Goal: Information Seeking & Learning: Learn about a topic

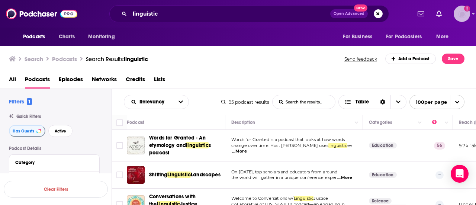
click at [473, 17] on div "Show profile menu" at bounding box center [473, 14] width 3 height 9
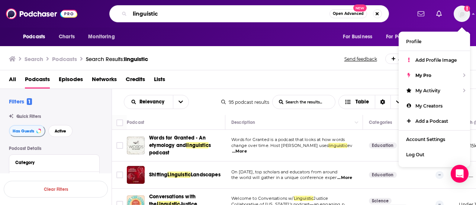
drag, startPoint x: 299, startPoint y: 10, endPoint x: 194, endPoint y: 9, distance: 104.9
click at [194, 9] on input "linguistic" at bounding box center [230, 14] width 200 height 12
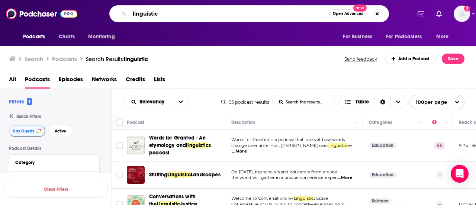
drag, startPoint x: 171, startPoint y: 17, endPoint x: 120, endPoint y: 21, distance: 51.5
click at [120, 21] on div "linguistic Open Advanced New" at bounding box center [249, 13] width 280 height 17
type input "leaders in shape"
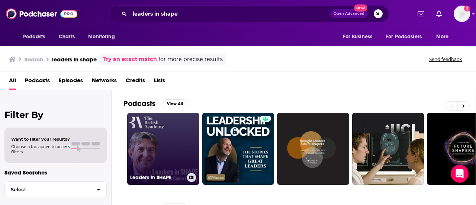
click at [159, 131] on link "Leaders in SHAPE" at bounding box center [163, 149] width 72 height 72
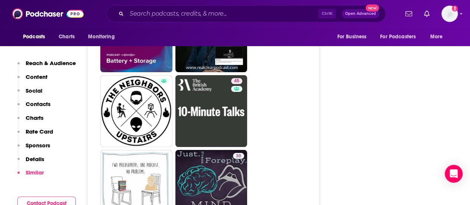
scroll to position [1347, 0]
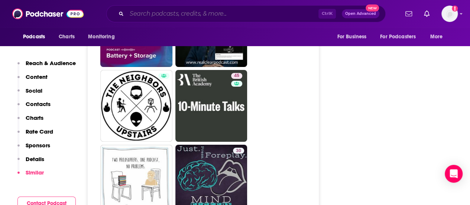
click at [190, 18] on input "Search podcasts, credits, & more..." at bounding box center [223, 14] width 192 height 12
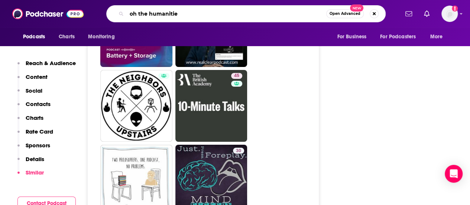
type input "oh the humanities"
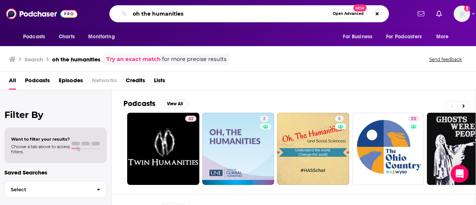
drag, startPoint x: 192, startPoint y: 16, endPoint x: 105, endPoint y: 11, distance: 87.5
click at [105, 11] on div "oh the humanities Open Advanced New" at bounding box center [249, 13] width 324 height 17
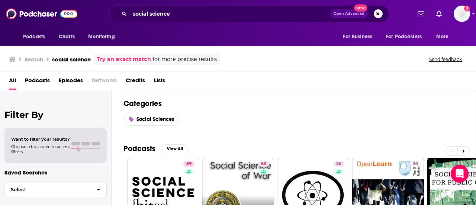
click at [386, 115] on div "Social Sciences" at bounding box center [293, 119] width 340 height 13
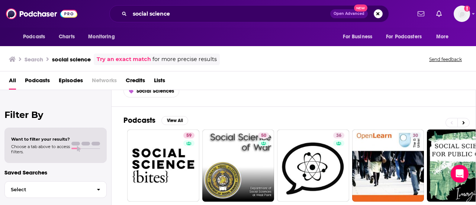
scroll to position [30, 0]
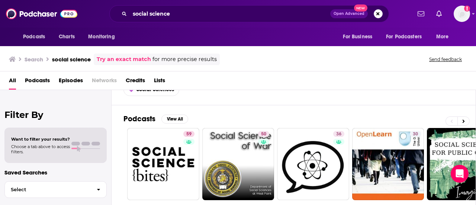
click at [409, 86] on div "All Podcasts Episodes Networks Credits Lists" at bounding box center [239, 81] width 461 height 15
click at [162, 77] on span "Lists" at bounding box center [159, 81] width 11 height 15
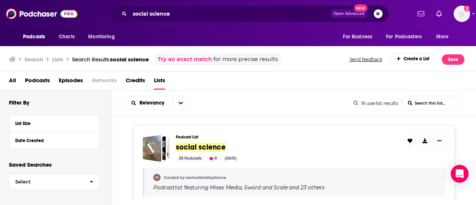
click at [328, 113] on div "Relevancy List Search Input Search this list... 16 userlist results List Search…" at bounding box center [294, 103] width 364 height 26
click at [329, 131] on div "Podcast List social science 25 Podcasts 0 Jun 9, 2024 Curated by worksatshafiqu…" at bounding box center [294, 173] width 321 height 96
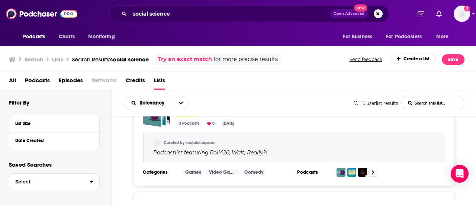
scroll to position [967, 0]
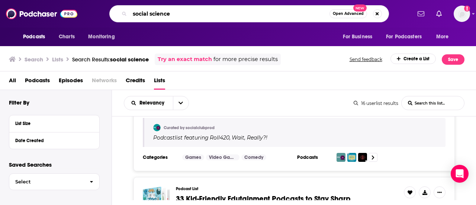
drag, startPoint x: 206, startPoint y: 18, endPoint x: 98, endPoint y: 17, distance: 108.2
click at [98, 17] on div "social science Open Advanced New" at bounding box center [249, 13] width 324 height 17
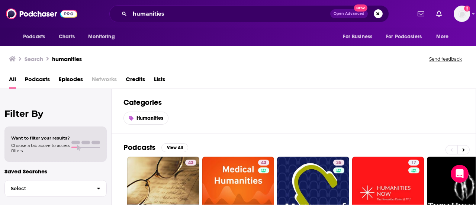
click at [327, 114] on div "Humanities" at bounding box center [293, 118] width 340 height 13
click at [159, 80] on span "Lists" at bounding box center [159, 80] width 11 height 15
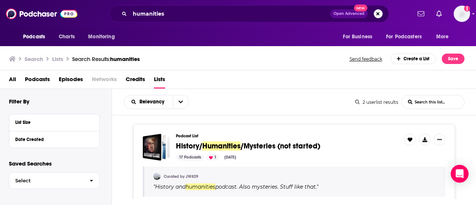
click at [219, 125] on div "Podcast List History/ Humanities /Mysteries (not started) 17 Podcasts 1 Nov 15,…" at bounding box center [294, 172] width 321 height 97
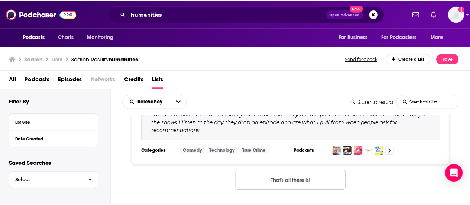
scroll to position [177, 0]
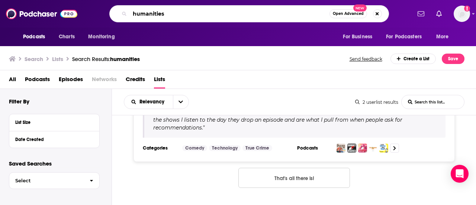
click at [199, 16] on input "humanities" at bounding box center [230, 14] width 200 height 12
drag, startPoint x: 180, startPoint y: 15, endPoint x: 89, endPoint y: 2, distance: 91.6
click at [89, 2] on div "Podcasts Charts Monitoring humanities Open Advanced New For Business For Podcas…" at bounding box center [238, 14] width 476 height 28
type input "10 minute talks"
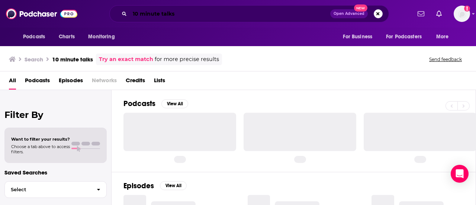
click at [185, 12] on input "10 minute talks" at bounding box center [230, 14] width 200 height 12
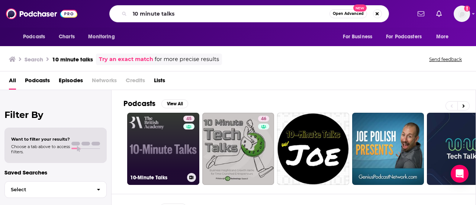
click at [165, 137] on link "45 10-Minute Talks" at bounding box center [163, 149] width 72 height 72
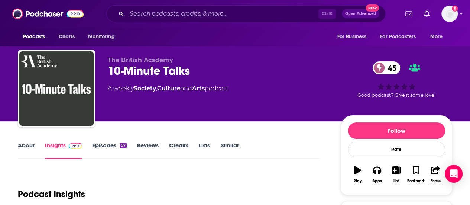
click at [25, 144] on link "About" at bounding box center [26, 150] width 17 height 17
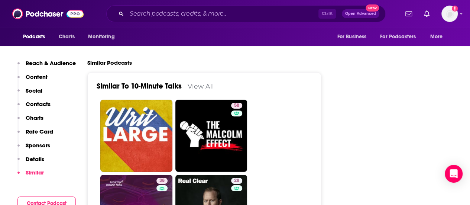
scroll to position [1240, 0]
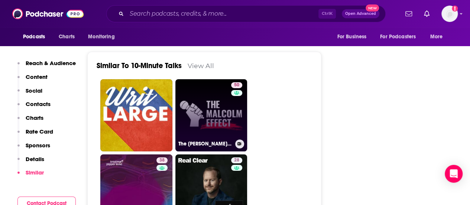
click at [210, 84] on link "50 The Malcolm Effect" at bounding box center [212, 115] width 72 height 72
type input "https://www.podchaser.com/podcasts/the-malcolm-effect-1451970"
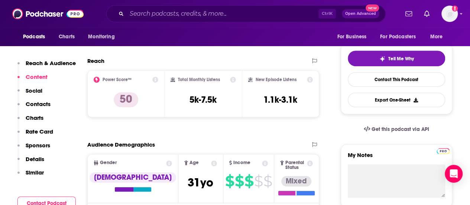
scroll to position [153, 0]
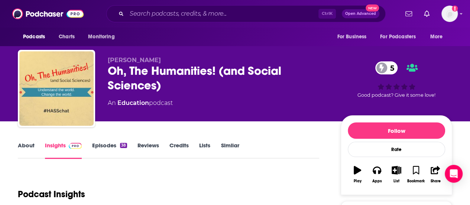
click at [27, 143] on link "About" at bounding box center [26, 150] width 17 height 17
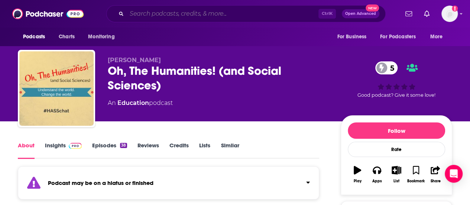
click at [261, 14] on input "Search podcasts, credits, & more..." at bounding box center [223, 14] width 192 height 12
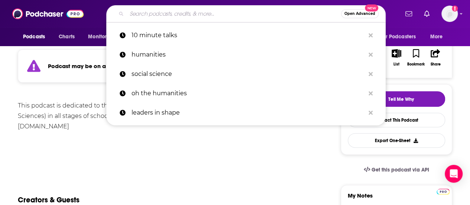
scroll to position [17, 0]
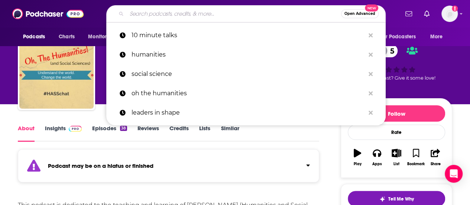
click at [57, 135] on link "Insights" at bounding box center [63, 133] width 37 height 17
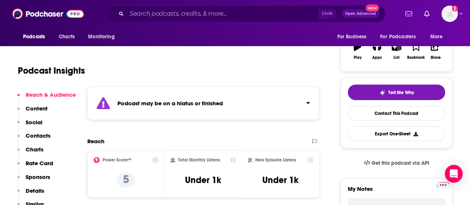
scroll to position [49, 0]
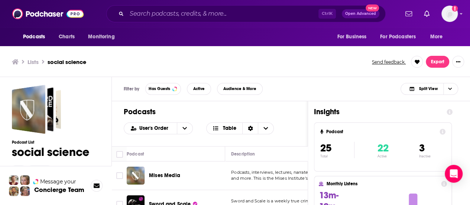
scroll to position [2, 0]
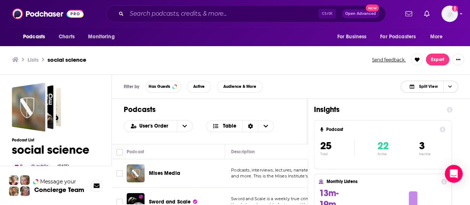
click at [451, 87] on icon "Choose View" at bounding box center [450, 86] width 4 height 4
click at [428, 110] on span "Podcast Only" at bounding box center [434, 111] width 37 height 4
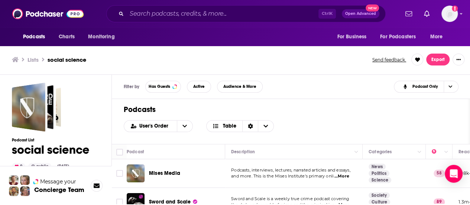
click at [330, 132] on div "Podcasts User's Order Table" at bounding box center [291, 121] width 358 height 45
click at [221, 164] on div "Mises Media" at bounding box center [187, 173] width 77 height 18
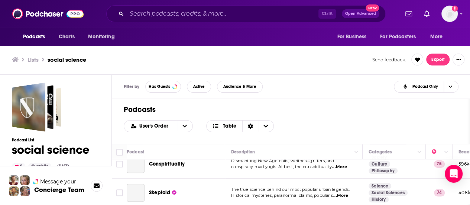
scroll to position [297, 0]
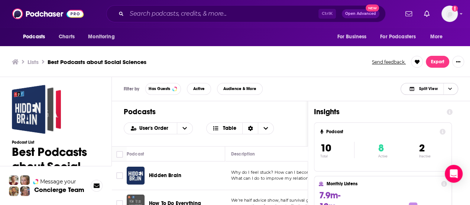
click at [450, 86] on span "Choose View" at bounding box center [450, 88] width 13 height 11
click at [418, 109] on div "Podcast Only" at bounding box center [430, 113] width 58 height 13
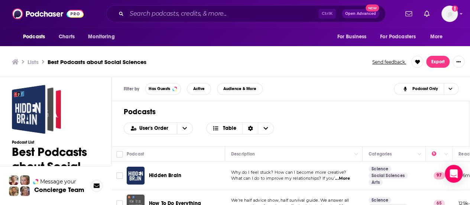
click at [213, 167] on div "Hidden Brain" at bounding box center [187, 176] width 77 height 18
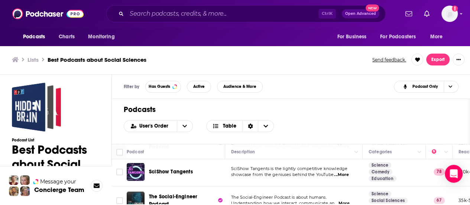
scroll to position [213, 0]
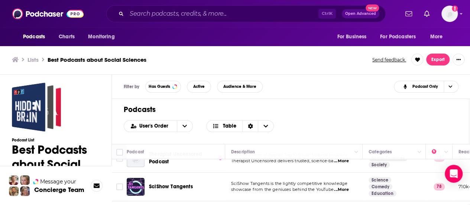
click at [220, 168] on td "Therapist Uncensored Podcast" at bounding box center [176, 158] width 99 height 29
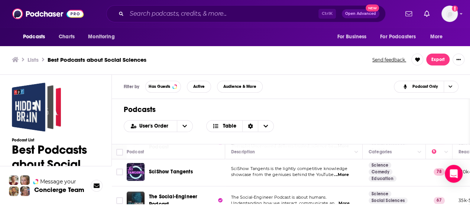
scroll to position [242, 0]
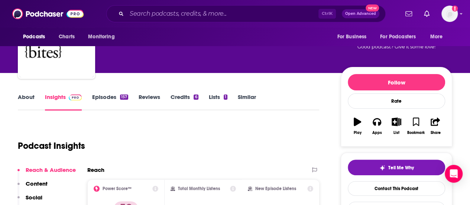
scroll to position [33, 0]
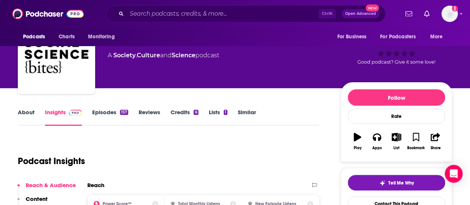
click at [109, 111] on link "Episodes 157" at bounding box center [110, 117] width 36 height 17
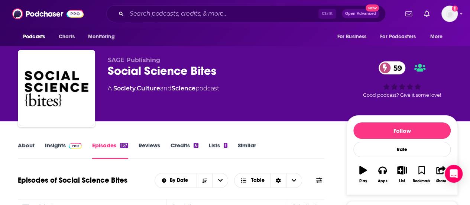
click at [20, 147] on link "About" at bounding box center [26, 150] width 17 height 17
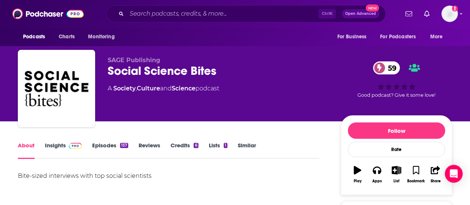
click at [112, 143] on link "Episodes 157" at bounding box center [110, 150] width 36 height 17
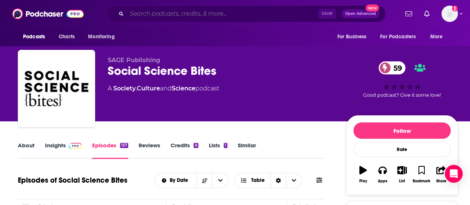
click at [202, 8] on input "Search podcasts, credits, & more..." at bounding box center [223, 14] width 192 height 12
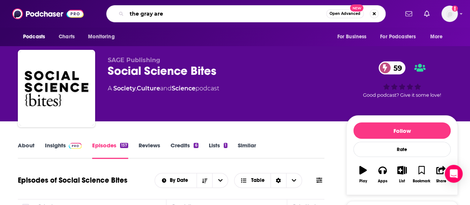
type input "the gray area"
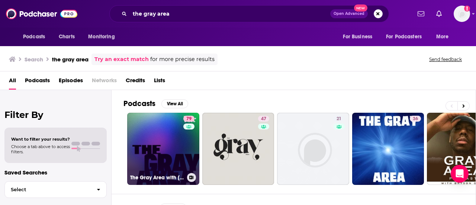
click at [170, 126] on link "79 The Gray Area with Sean Illing" at bounding box center [163, 149] width 72 height 72
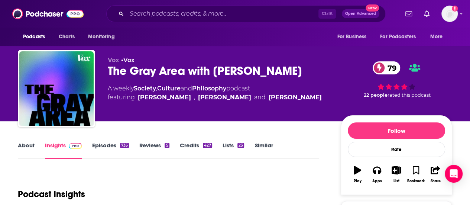
click at [27, 145] on link "About" at bounding box center [26, 150] width 17 height 17
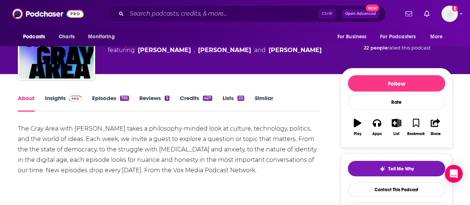
scroll to position [22, 0]
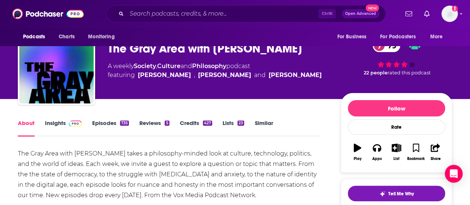
click at [113, 121] on link "Episodes 735" at bounding box center [110, 127] width 37 height 17
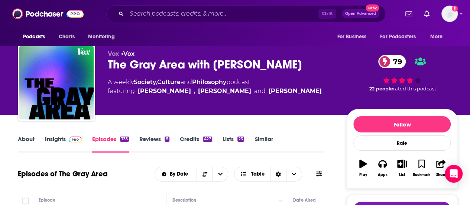
scroll to position [5, 0]
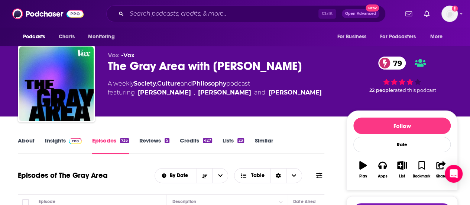
click at [68, 138] on span at bounding box center [74, 140] width 16 height 7
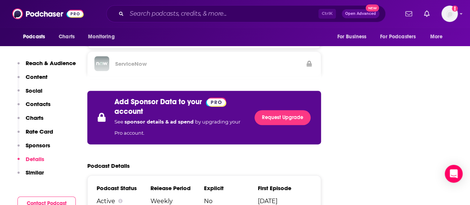
scroll to position [1252, 0]
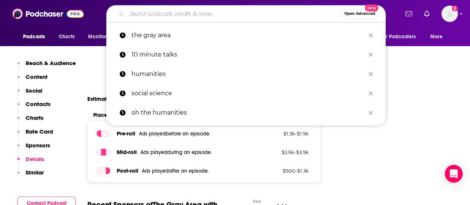
click at [232, 12] on input "Search podcasts, credits, & more..." at bounding box center [234, 14] width 215 height 12
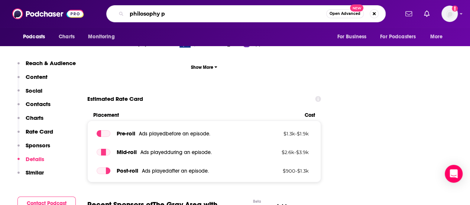
type input "philosophy"
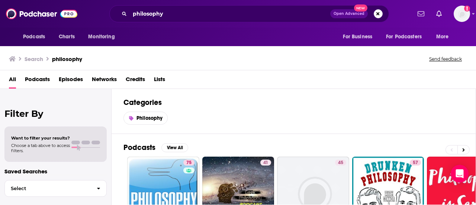
click at [315, 139] on div "Podcasts View All 75 41 45 57 65 64 71 78 + 15k" at bounding box center [299, 186] width 353 height 104
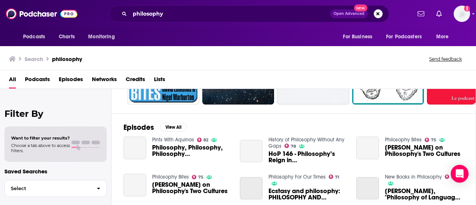
scroll to position [149, 0]
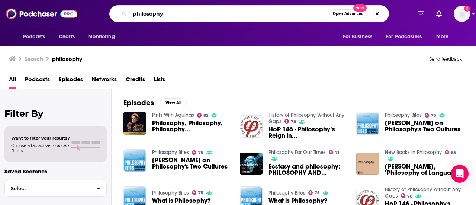
drag, startPoint x: 205, startPoint y: 13, endPoint x: 115, endPoint y: 9, distance: 90.1
click at [115, 9] on div "philosophy Open Advanced New" at bounding box center [249, 13] width 280 height 17
type input "law"
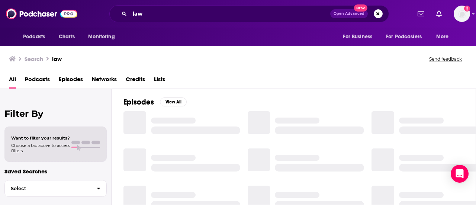
scroll to position [104, 0]
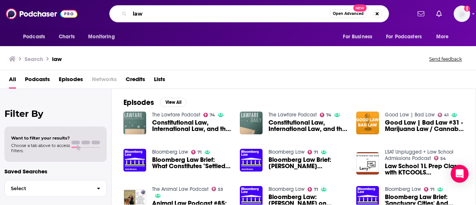
click at [162, 13] on input "law" at bounding box center [230, 14] width 200 height 12
click at [157, 82] on span "Lists" at bounding box center [159, 80] width 11 height 15
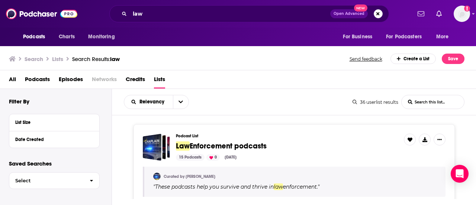
click at [311, 119] on div "Podcast List Law Enforcement podcasts 15 Podcasts 0 Jul 15, 2022 Curated by Jar…" at bounding box center [294, 157] width 364 height 84
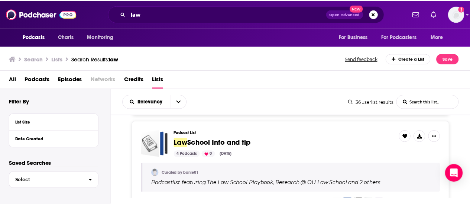
scroll to position [803, 0]
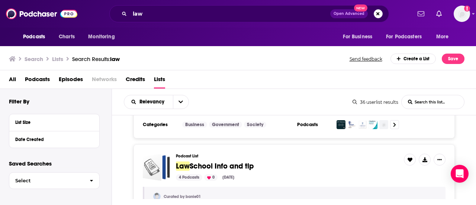
click at [225, 161] on span "School Info and tip" at bounding box center [222, 165] width 64 height 9
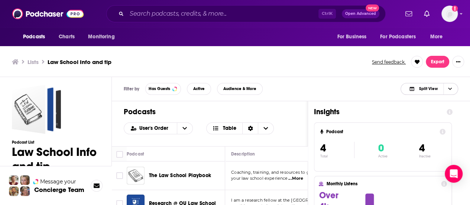
click at [450, 85] on span "Choose View" at bounding box center [450, 88] width 13 height 11
click at [424, 116] on span "Podcast Only" at bounding box center [434, 114] width 37 height 4
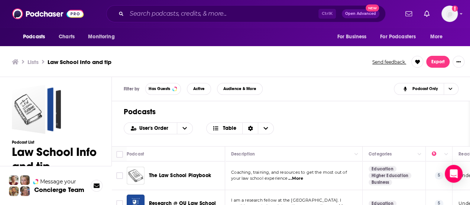
click at [340, 180] on p "your law school experience ...More" at bounding box center [293, 179] width 125 height 6
click at [355, 177] on p "your law school experience ...More" at bounding box center [293, 179] width 125 height 6
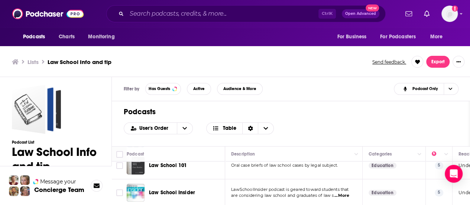
scroll to position [2, 0]
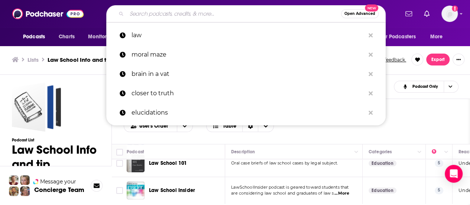
click at [239, 16] on input "Search podcasts, credits, & more..." at bounding box center [234, 14] width 215 height 12
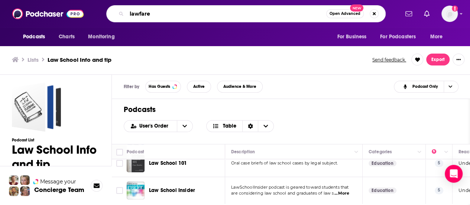
type input "lawfare"
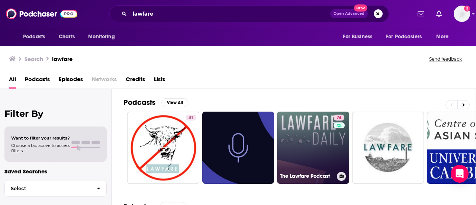
click at [320, 142] on link "74 The Lawfare Podcast" at bounding box center [313, 148] width 72 height 72
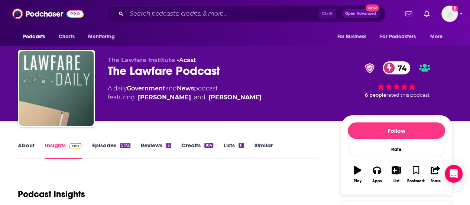
click at [21, 145] on link "About" at bounding box center [26, 150] width 17 height 17
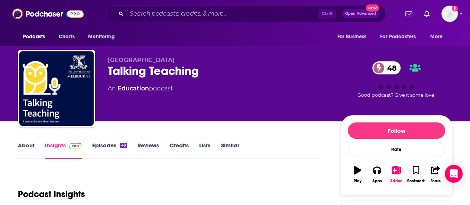
click at [237, 7] on div "Ctrl K Open Advanced New" at bounding box center [246, 13] width 280 height 17
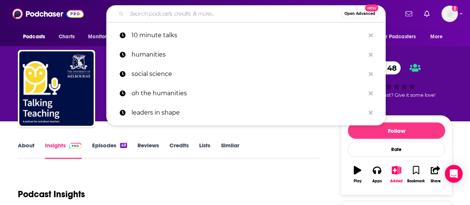
click at [234, 11] on input "Search podcasts, credits, & more..." at bounding box center [234, 14] width 215 height 12
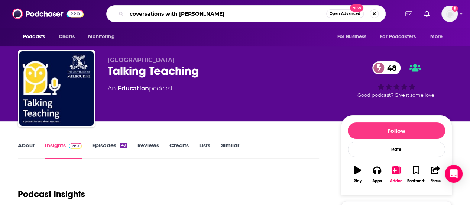
click at [133, 15] on input "coversations with [PERSON_NAME]" at bounding box center [227, 14] width 200 height 12
type input "conversations with [PERSON_NAME]"
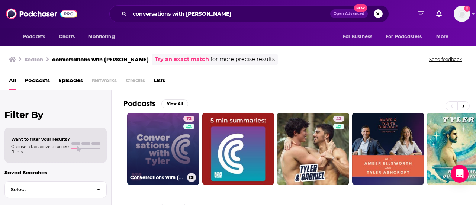
click at [160, 136] on link "73 Conversations with [PERSON_NAME]" at bounding box center [163, 149] width 72 height 72
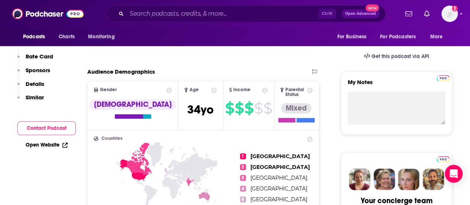
scroll to position [45, 0]
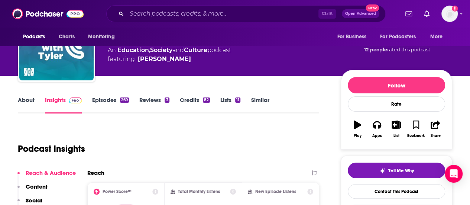
click at [27, 102] on link "About" at bounding box center [26, 104] width 17 height 17
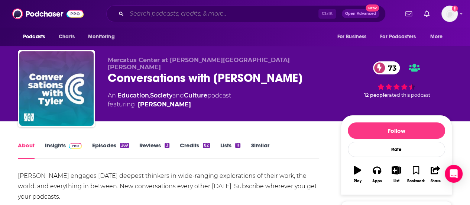
click at [176, 16] on input "Search podcasts, credits, & more..." at bounding box center [223, 14] width 192 height 12
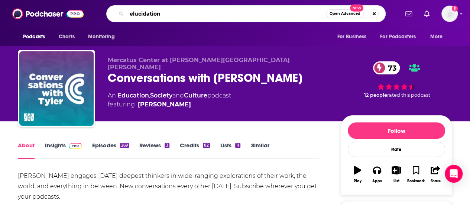
type input "elucidations"
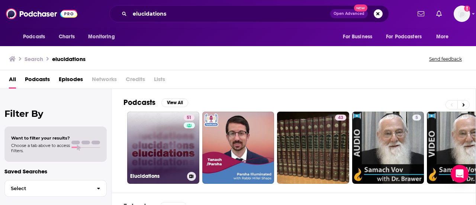
click at [155, 149] on link "51 Elucidations" at bounding box center [163, 148] width 72 height 72
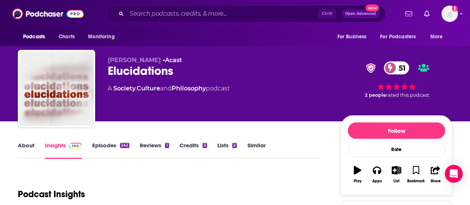
click at [27, 146] on link "About" at bounding box center [26, 150] width 17 height 17
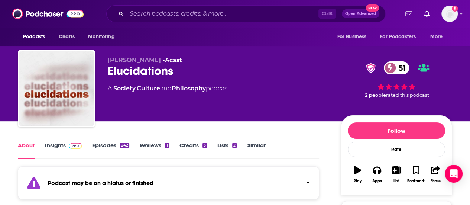
click at [105, 148] on link "Episodes 242" at bounding box center [110, 150] width 37 height 17
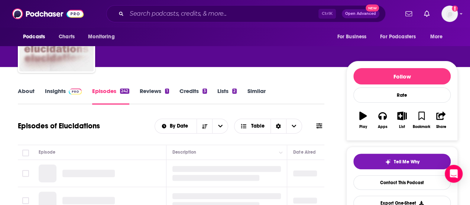
scroll to position [57, 0]
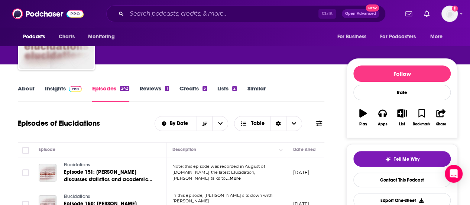
click at [52, 87] on link "Insights" at bounding box center [63, 93] width 37 height 17
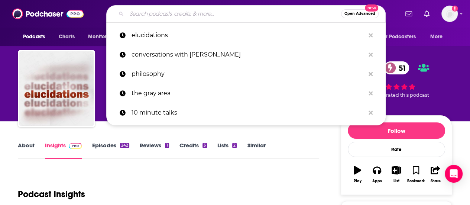
click at [219, 12] on input "Search podcasts, credits, & more..." at bounding box center [234, 14] width 215 height 12
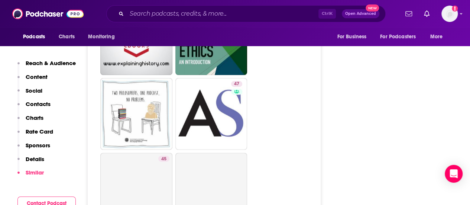
scroll to position [2320, 0]
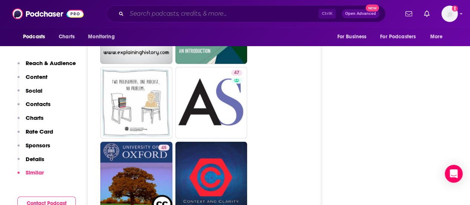
click at [277, 16] on input "Search podcasts, credits, & more..." at bounding box center [223, 14] width 192 height 12
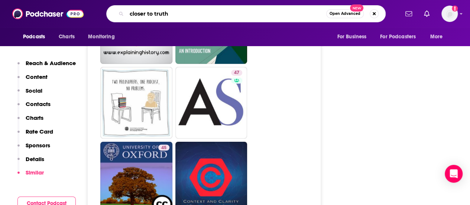
type input "closer to truth"
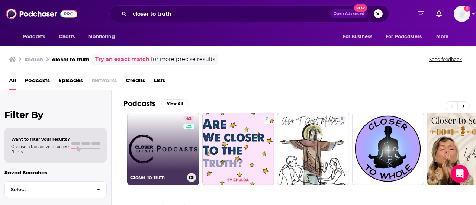
click at [157, 134] on link "63 Closer To Truth" at bounding box center [163, 149] width 72 height 72
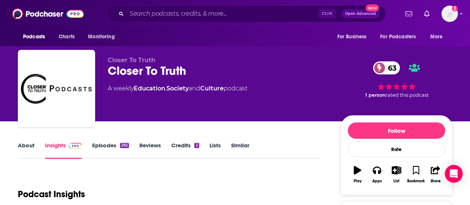
click at [23, 144] on link "About" at bounding box center [26, 150] width 17 height 17
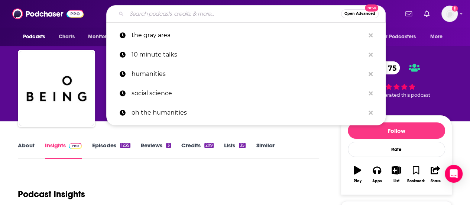
click at [178, 12] on input "Search podcasts, credits, & more..." at bounding box center [234, 14] width 215 height 12
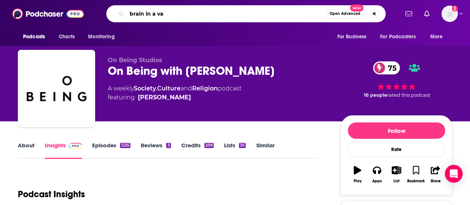
type input "brain in a vat"
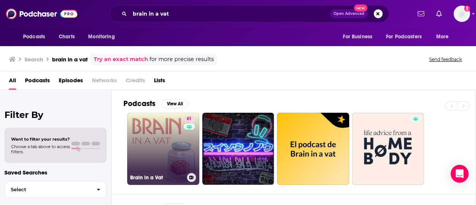
click at [144, 136] on link "61 Brain in a Vat" at bounding box center [163, 149] width 72 height 72
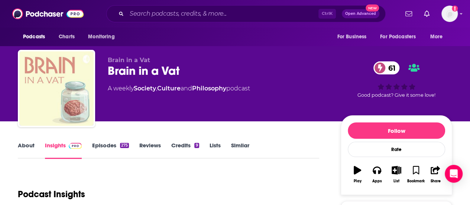
click at [26, 146] on link "About" at bounding box center [26, 150] width 17 height 17
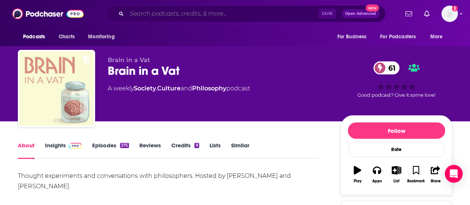
click at [173, 13] on input "Search podcasts, credits, & more..." at bounding box center [223, 14] width 192 height 12
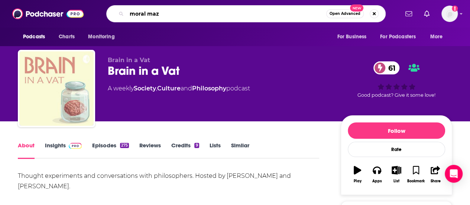
type input "moral maze"
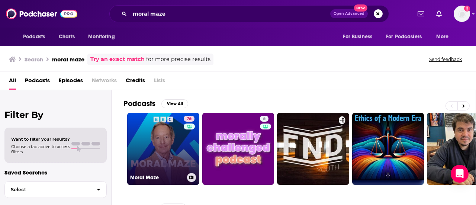
click at [165, 144] on link "76 Moral Maze" at bounding box center [163, 149] width 72 height 72
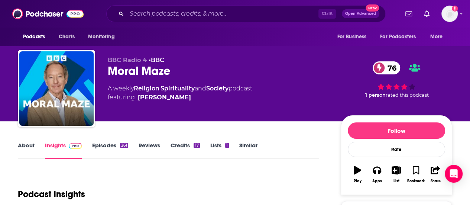
click at [27, 141] on div "About Insights Episodes 261 Reviews Credits 17 Lists 1 Similar" at bounding box center [169, 150] width 302 height 18
click at [26, 150] on link "About" at bounding box center [26, 150] width 17 height 17
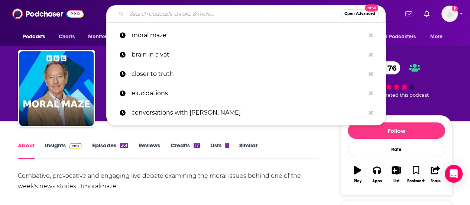
click at [225, 10] on input "Search podcasts, credits, & more..." at bounding box center [234, 14] width 215 height 12
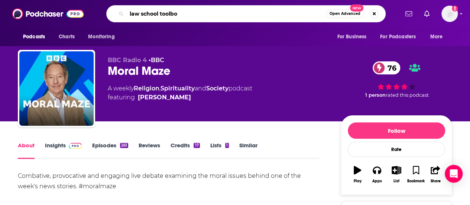
type input "law school toolbox"
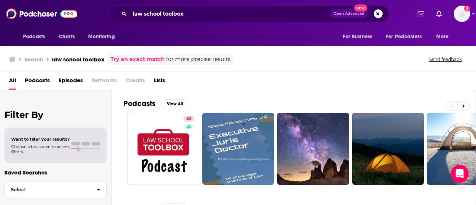
click at [274, 98] on div "Podcasts View All 63 + 8" at bounding box center [299, 142] width 353 height 104
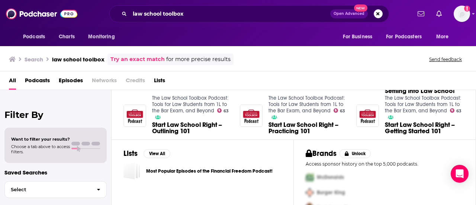
scroll to position [208, 0]
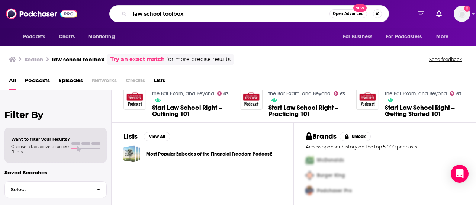
drag, startPoint x: 191, startPoint y: 17, endPoint x: 103, endPoint y: 19, distance: 87.8
click at [103, 19] on div "law school toolbox Open Advanced New" at bounding box center [249, 13] width 324 height 17
type input "the legal toolkit"
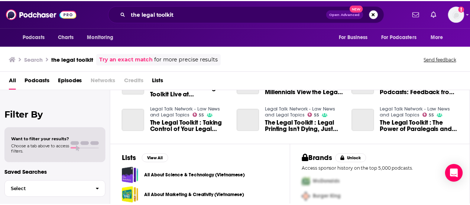
scroll to position [208, 0]
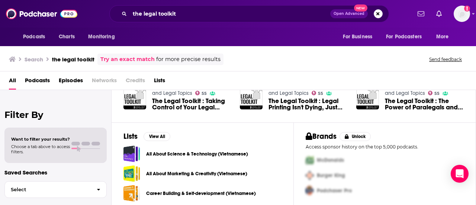
click at [313, 70] on div "Search the legal toolkit Try an exact match for more precise results Send feedb…" at bounding box center [238, 58] width 476 height 27
click at [37, 79] on span "Podcasts" at bounding box center [37, 81] width 25 height 15
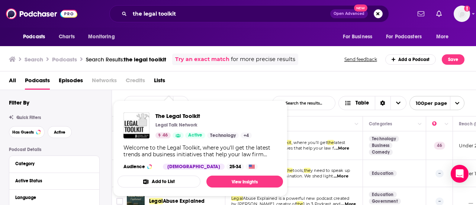
click at [174, 145] on div "Welcome to the Legal Toolkit, where you'll get the latest trends and business i…" at bounding box center [200, 150] width 154 height 13
click at [136, 126] on img "The Legal Toolkit" at bounding box center [136, 125] width 26 height 26
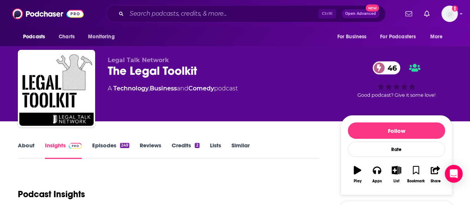
click at [25, 148] on link "About" at bounding box center [26, 150] width 17 height 17
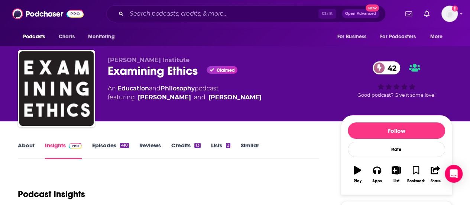
click at [22, 144] on link "About" at bounding box center [26, 150] width 17 height 17
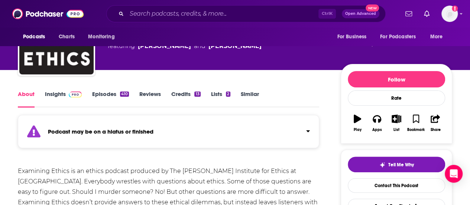
scroll to position [39, 0]
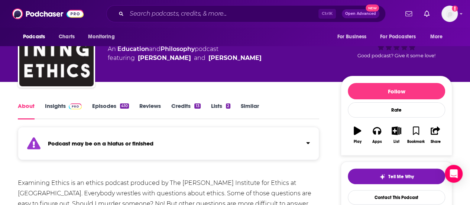
click at [68, 103] on span at bounding box center [74, 105] width 16 height 7
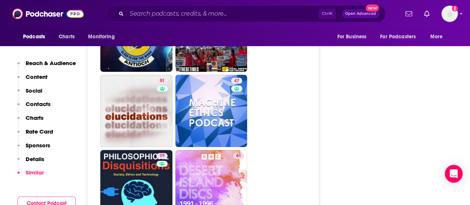
scroll to position [1488, 0]
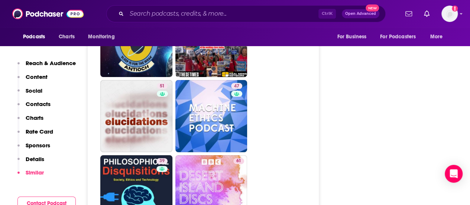
drag, startPoint x: 148, startPoint y: 144, endPoint x: 185, endPoint y: 120, distance: 44.9
click at [148, 155] on link "39 Philosophical Disquisitions" at bounding box center [136, 191] width 72 height 72
type input "https://www.podchaser.com/podcasts/philosophical-disquisitions-422595"
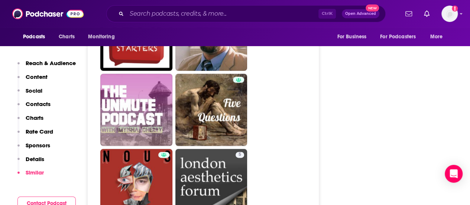
scroll to position [1882, 0]
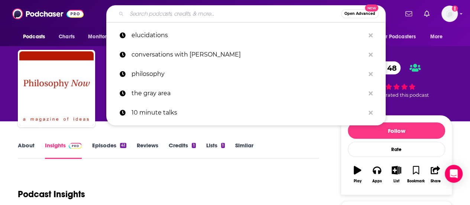
click at [172, 12] on input "Search podcasts, credits, & more..." at bounding box center [234, 14] width 215 height 12
click at [26, 144] on link "About" at bounding box center [26, 150] width 17 height 17
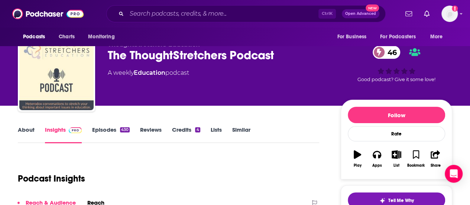
scroll to position [12, 0]
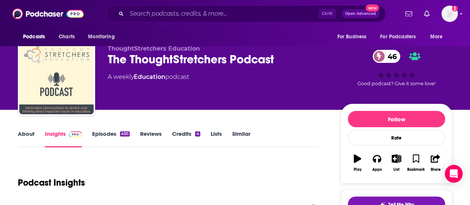
click at [30, 134] on link "About" at bounding box center [26, 138] width 17 height 17
